Goal: Contribute content: Add original content to the website for others to see

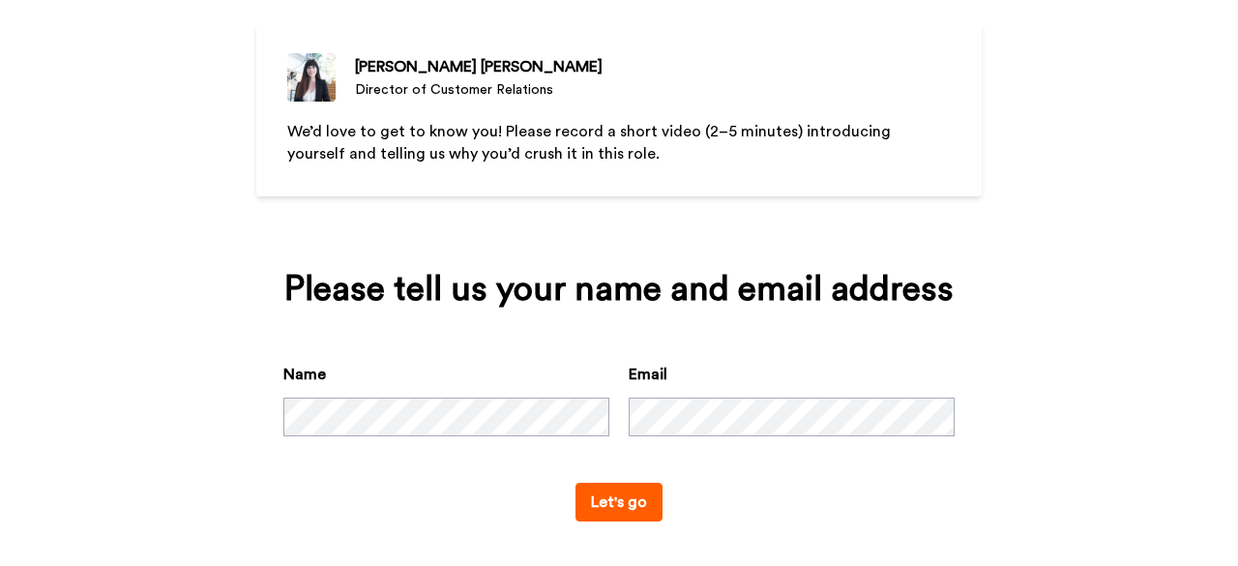
scroll to position [138, 0]
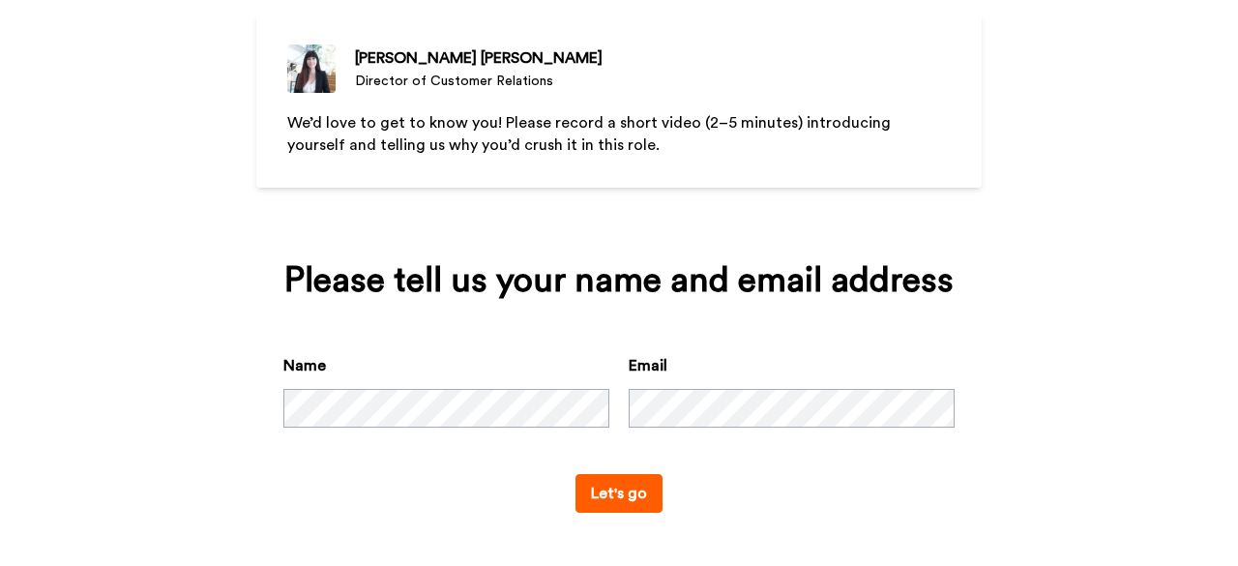
click at [613, 505] on button "Let's go" at bounding box center [618, 493] width 87 height 39
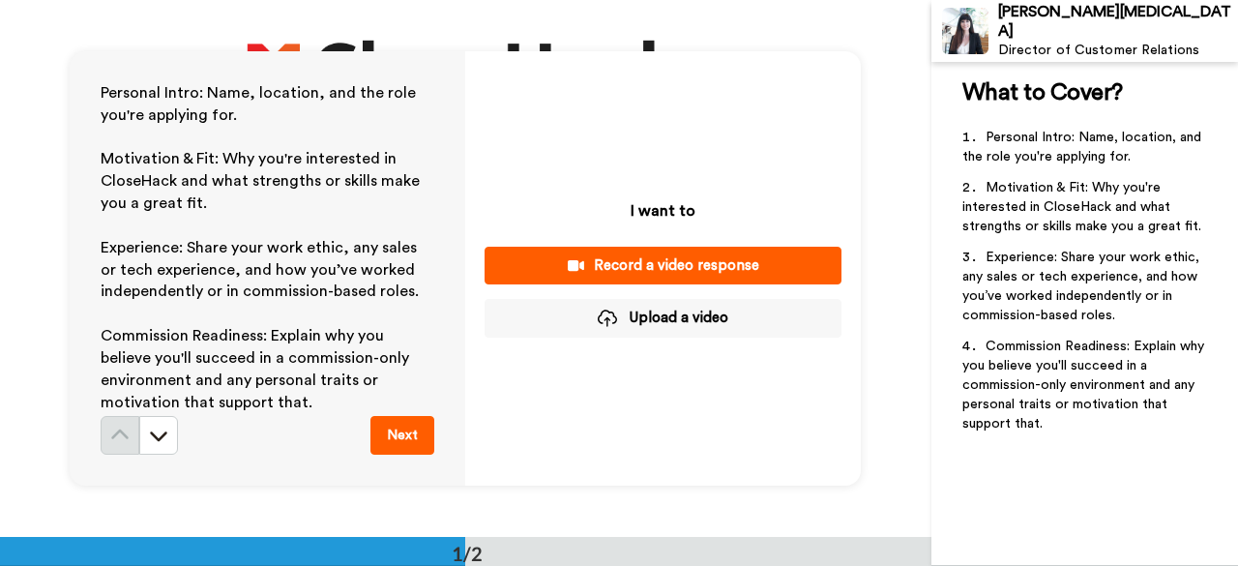
click at [679, 316] on button "Upload a video" at bounding box center [662, 318] width 357 height 38
click at [655, 319] on button "Upload a video" at bounding box center [662, 318] width 357 height 38
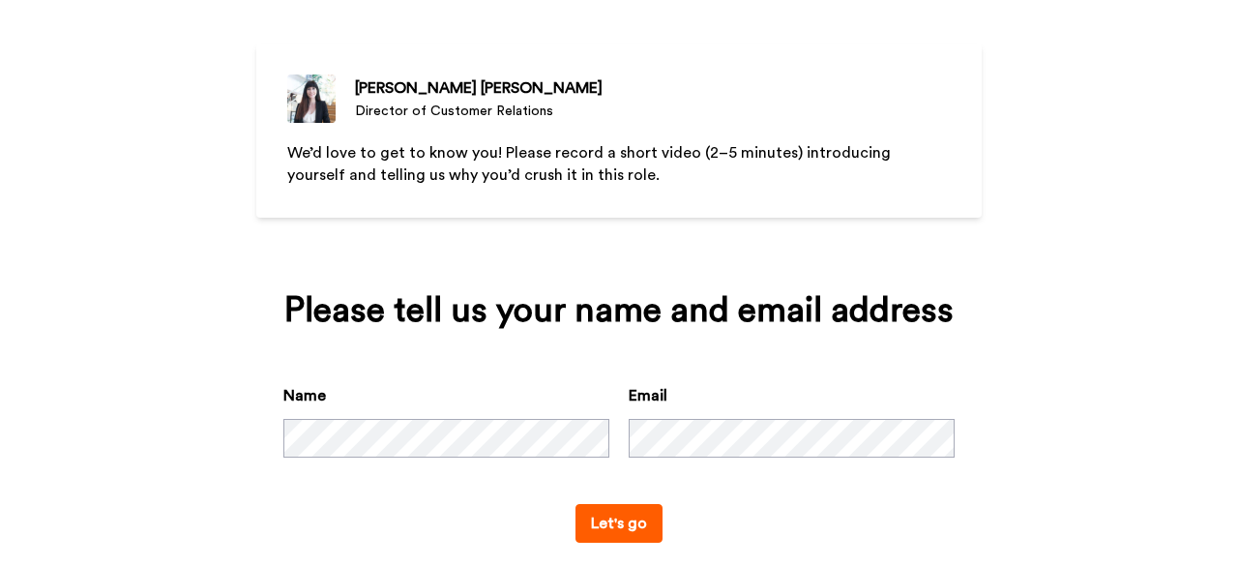
scroll to position [138, 0]
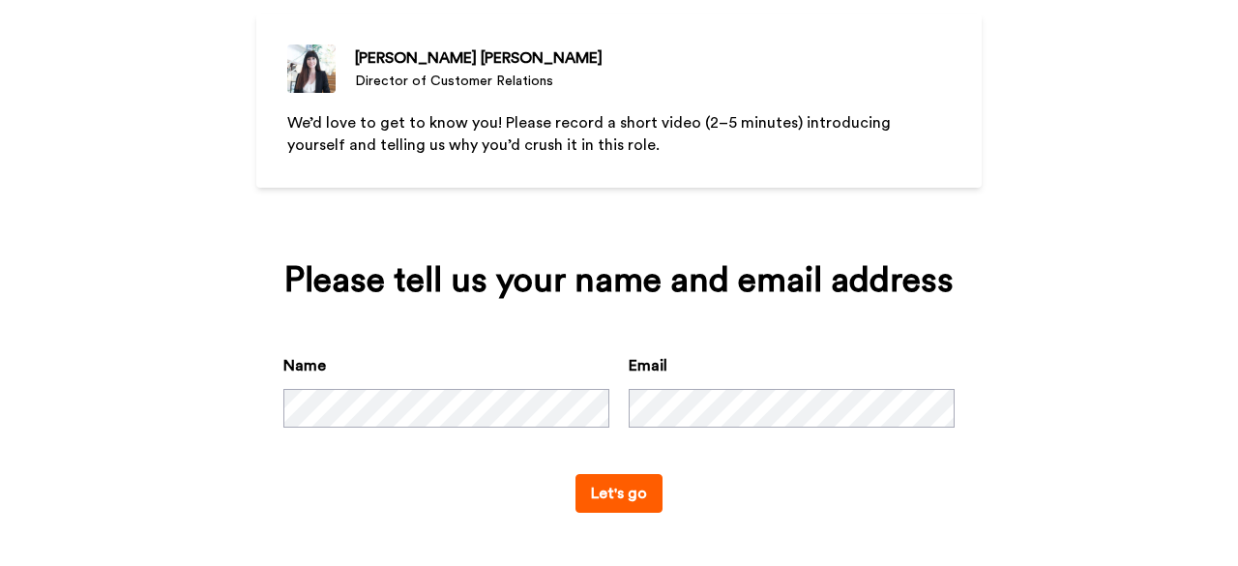
click at [833, 75] on div "Esther Nix Director of Customer Relations" at bounding box center [618, 68] width 663 height 48
click at [617, 489] on button "Let's go" at bounding box center [618, 493] width 87 height 39
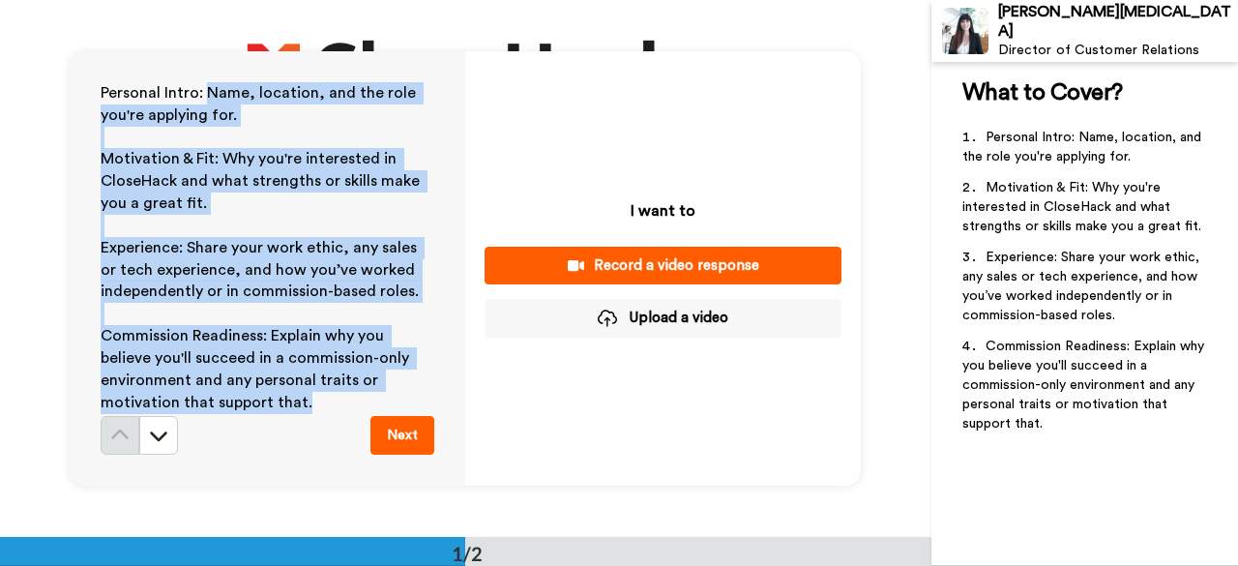
drag, startPoint x: 200, startPoint y: 90, endPoint x: 309, endPoint y: 396, distance: 324.5
click at [309, 396] on div "Personal Intro: Name, location, and the role you're applying for. ﻿ Motivation …" at bounding box center [268, 249] width 334 height 334
click at [355, 127] on p "﻿" at bounding box center [268, 138] width 334 height 22
click at [360, 118] on p "Personal Intro: Name, location, and the role you're applying for." at bounding box center [268, 104] width 334 height 44
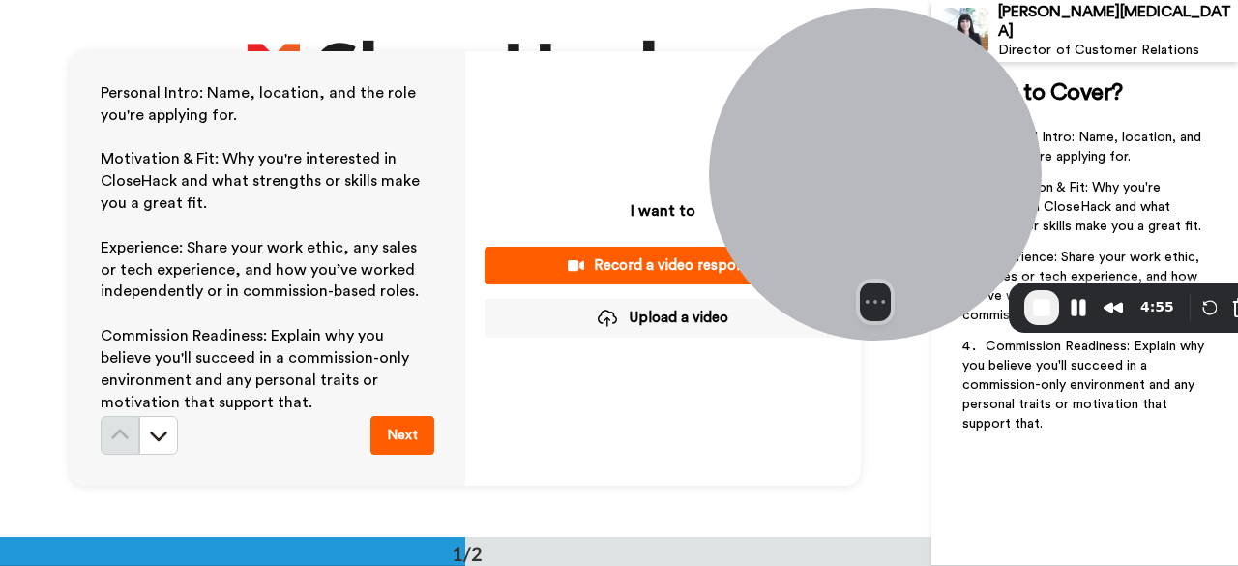
drag, startPoint x: 632, startPoint y: 109, endPoint x: 826, endPoint y: 94, distance: 194.0
click at [828, 93] on div at bounding box center [875, 174] width 333 height 333
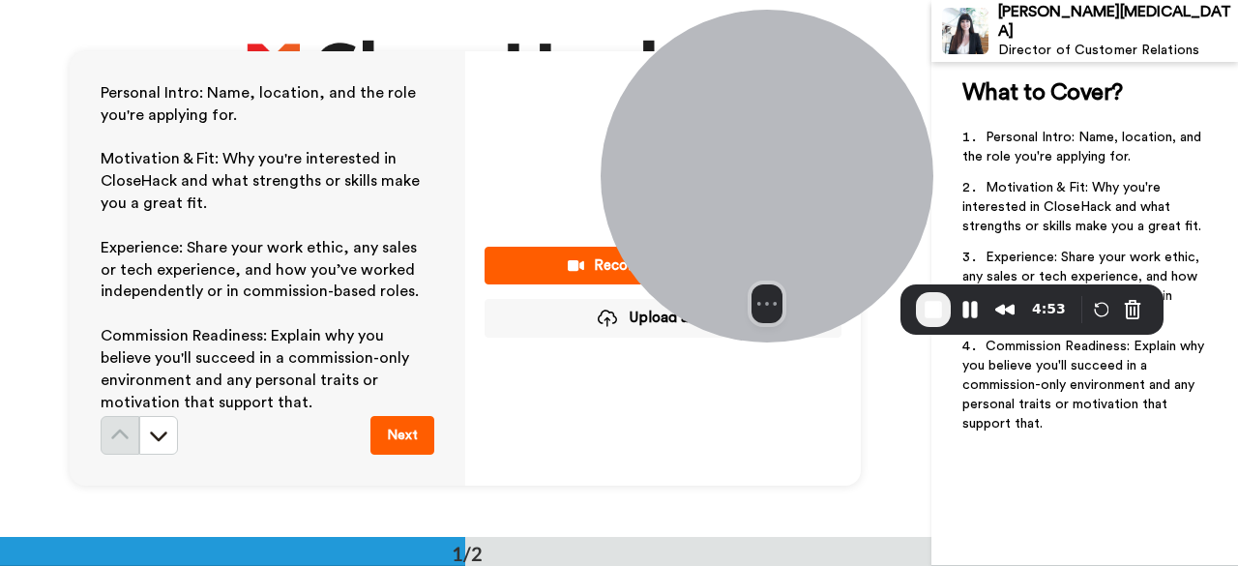
drag, startPoint x: 929, startPoint y: 134, endPoint x: 820, endPoint y: 136, distance: 109.3
click at [820, 136] on div at bounding box center [767, 176] width 333 height 333
click at [1122, 310] on button "Cancel Recording" at bounding box center [1132, 309] width 31 height 31
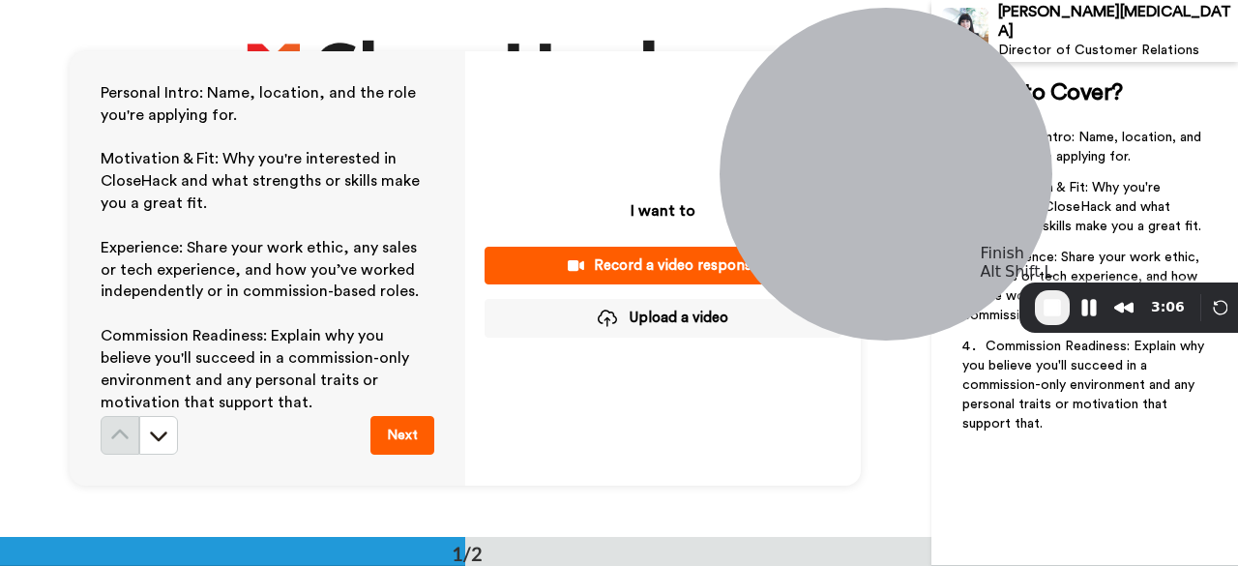
click at [1052, 314] on span "End Recording" at bounding box center [1052, 307] width 23 height 23
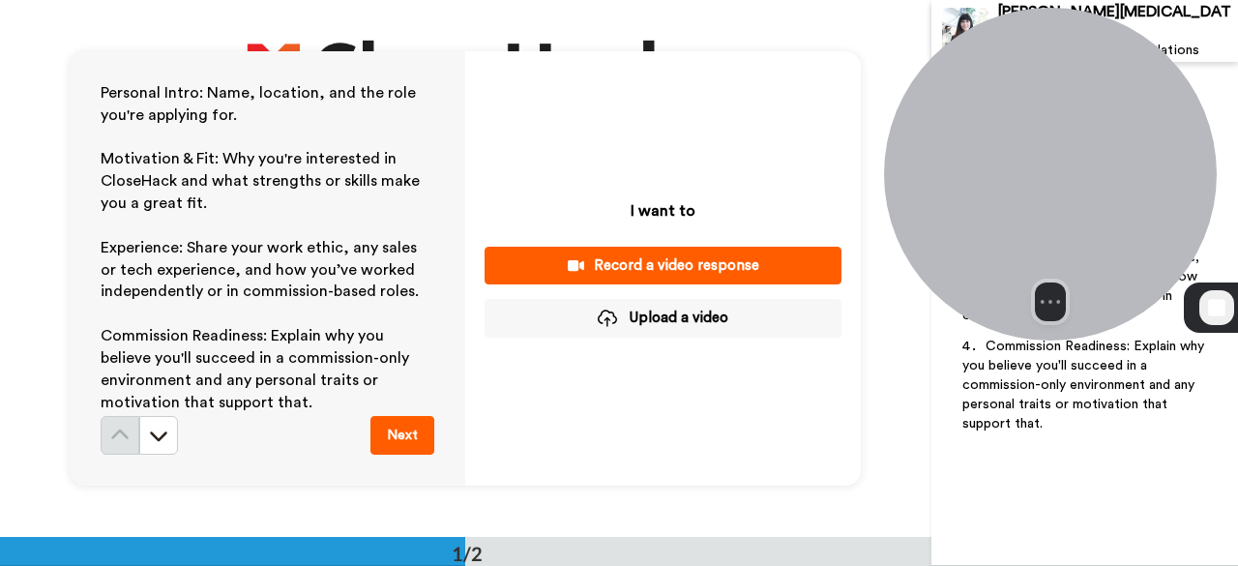
drag, startPoint x: 893, startPoint y: 61, endPoint x: 1031, endPoint y: 57, distance: 138.3
click at [1028, 58] on div at bounding box center [1050, 174] width 333 height 333
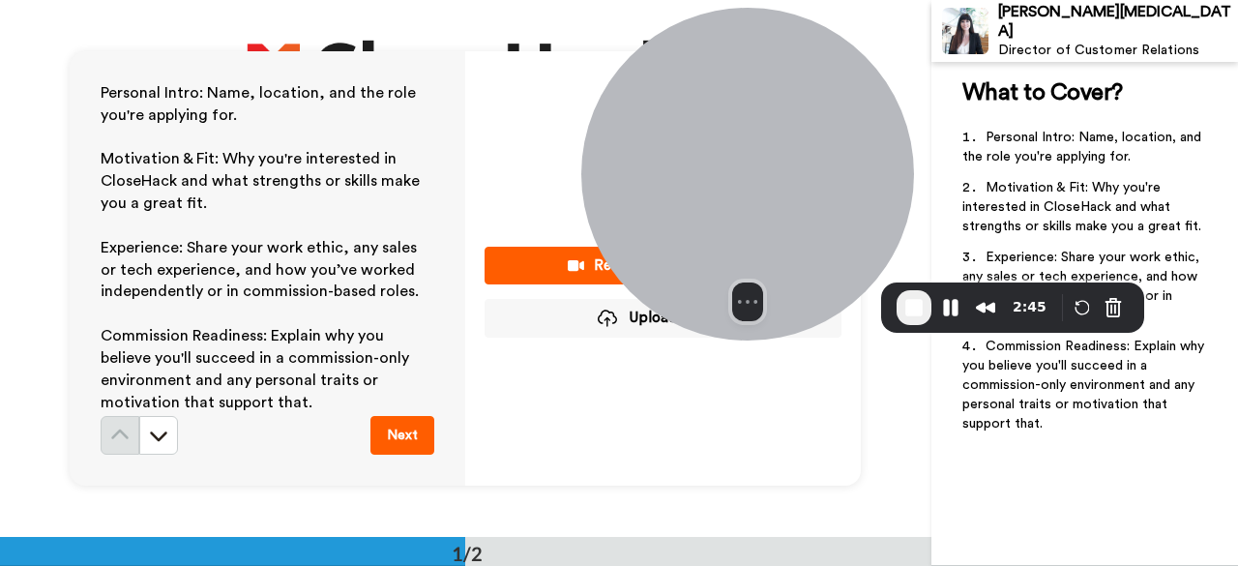
drag, startPoint x: 996, startPoint y: 118, endPoint x: 690, endPoint y: 94, distance: 306.5
click at [690, 94] on div at bounding box center [747, 174] width 333 height 333
click at [920, 311] on span "End Recording" at bounding box center [911, 307] width 23 height 23
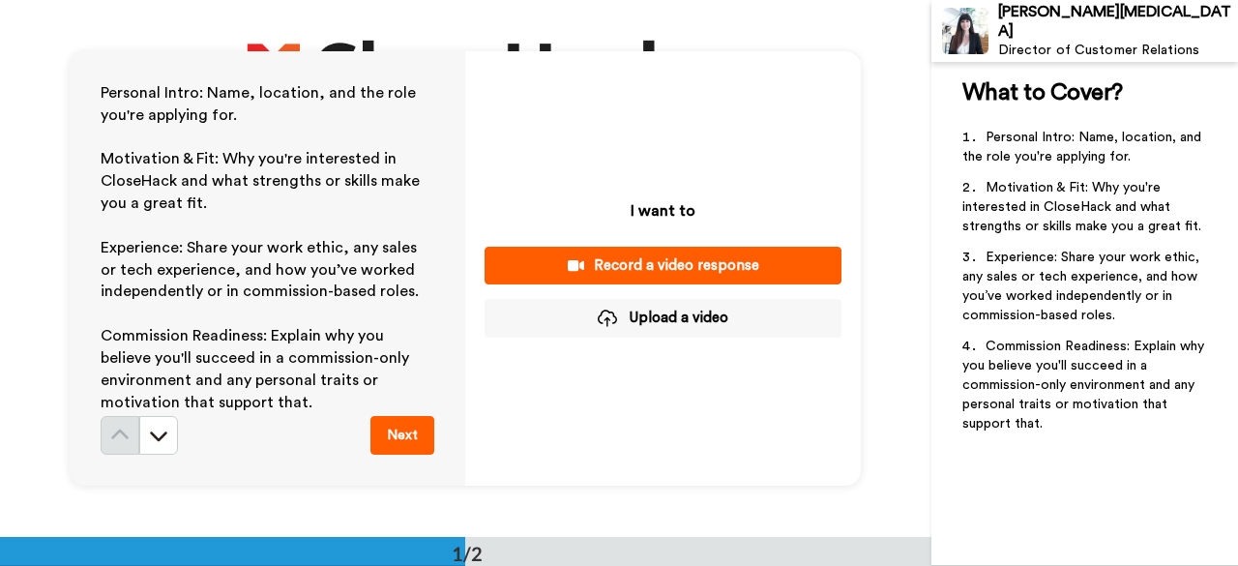
click at [644, 316] on button "Upload a video" at bounding box center [662, 318] width 357 height 38
click at [635, 263] on div "Record a video response" at bounding box center [663, 265] width 326 height 20
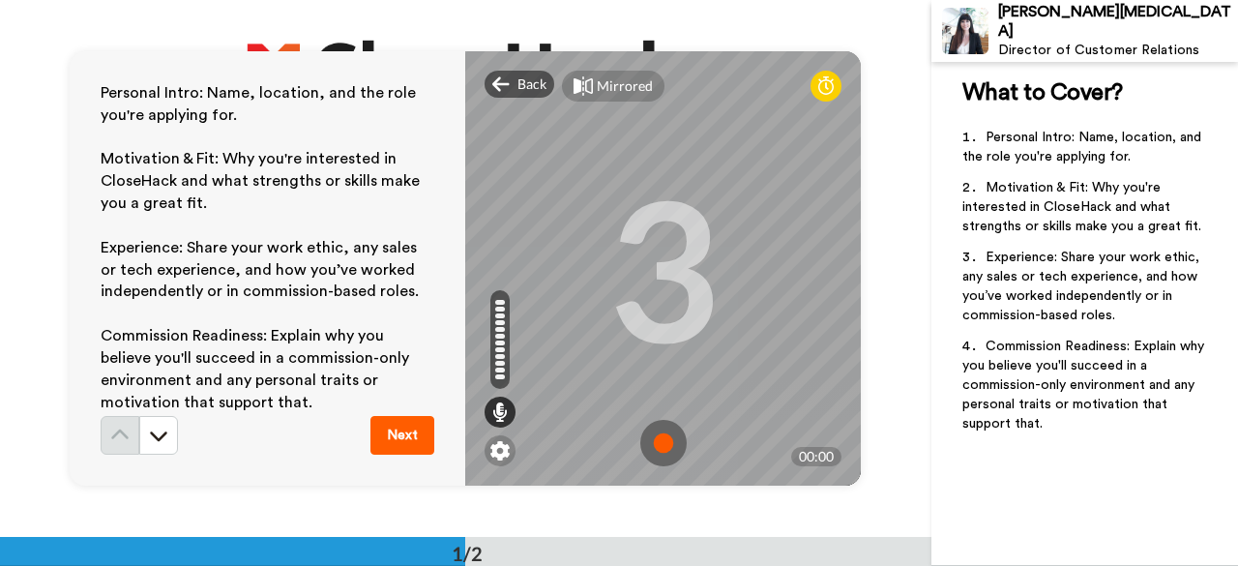
click at [657, 448] on img at bounding box center [663, 443] width 46 height 46
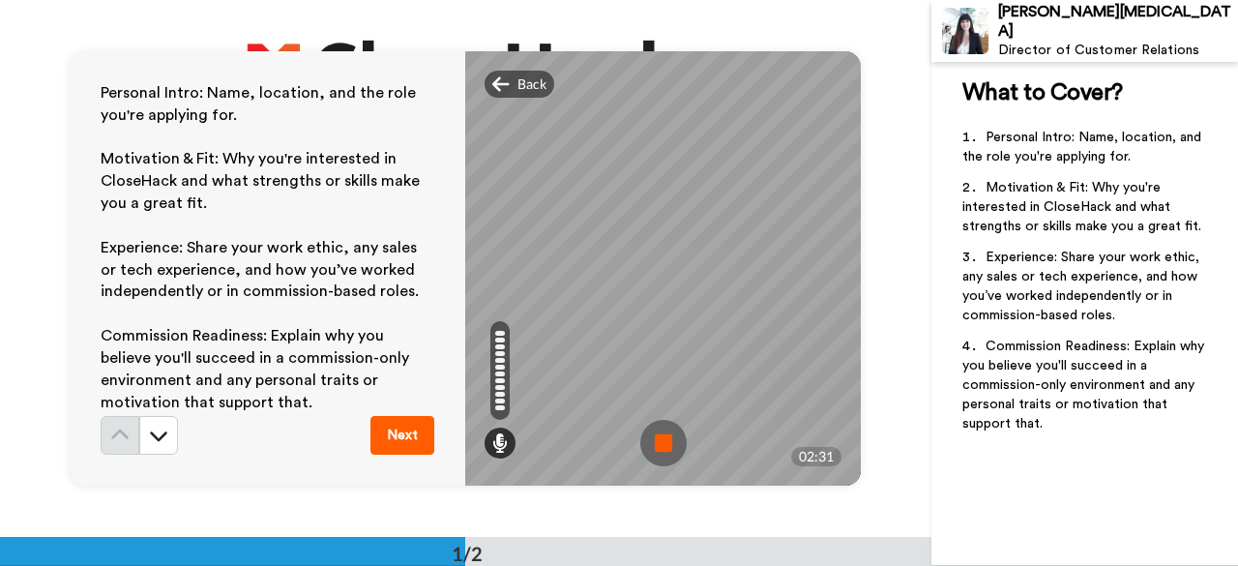
click at [651, 455] on img at bounding box center [663, 443] width 46 height 46
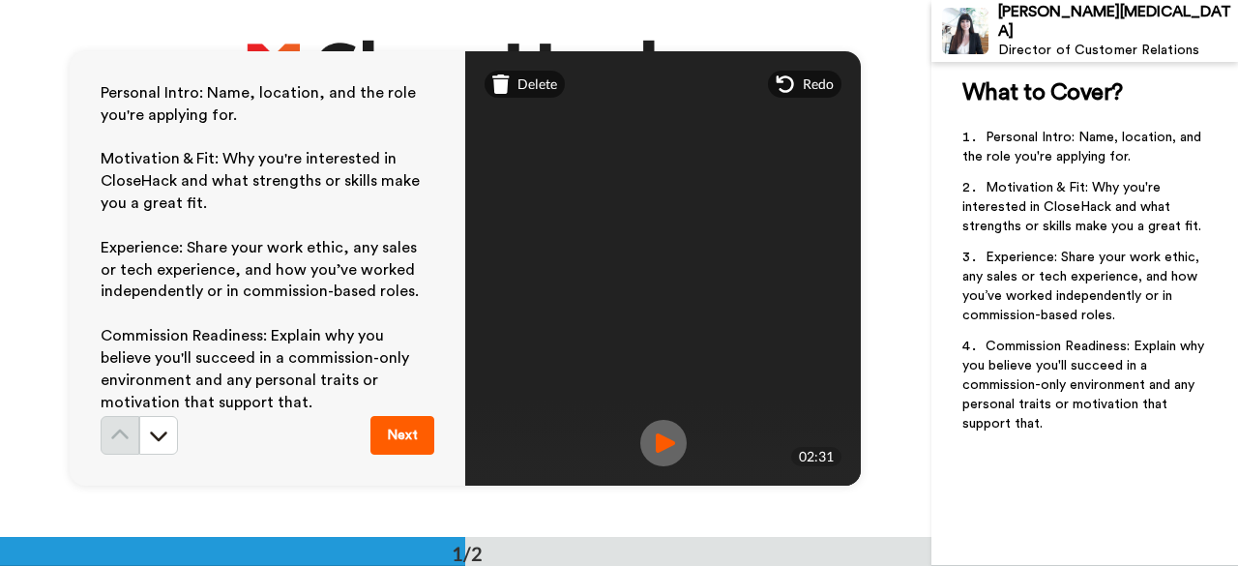
click at [396, 438] on button "Next" at bounding box center [402, 435] width 64 height 39
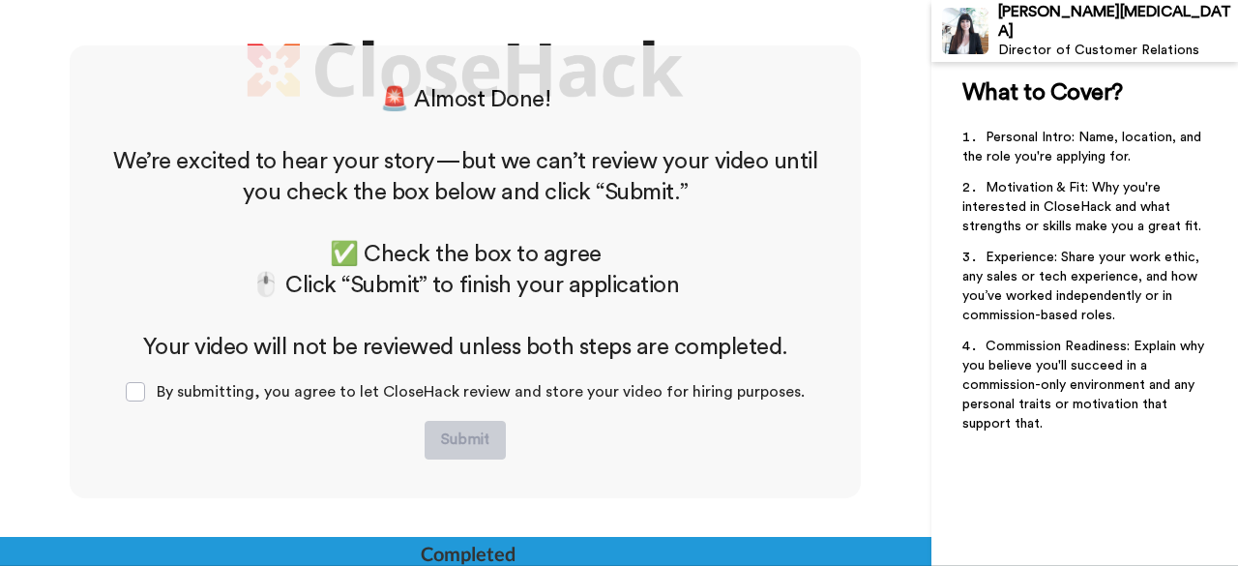
scroll to position [495, 0]
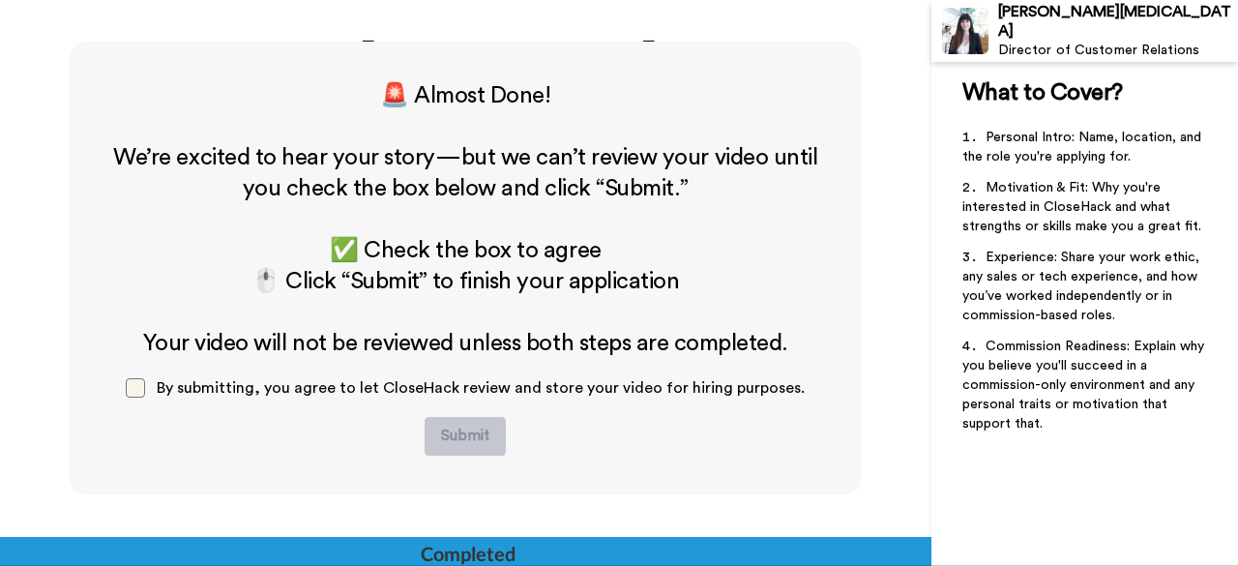
click at [140, 394] on span at bounding box center [135, 387] width 19 height 19
click at [480, 440] on button "Submit" at bounding box center [465, 436] width 81 height 39
